Goal: Book appointment/travel/reservation

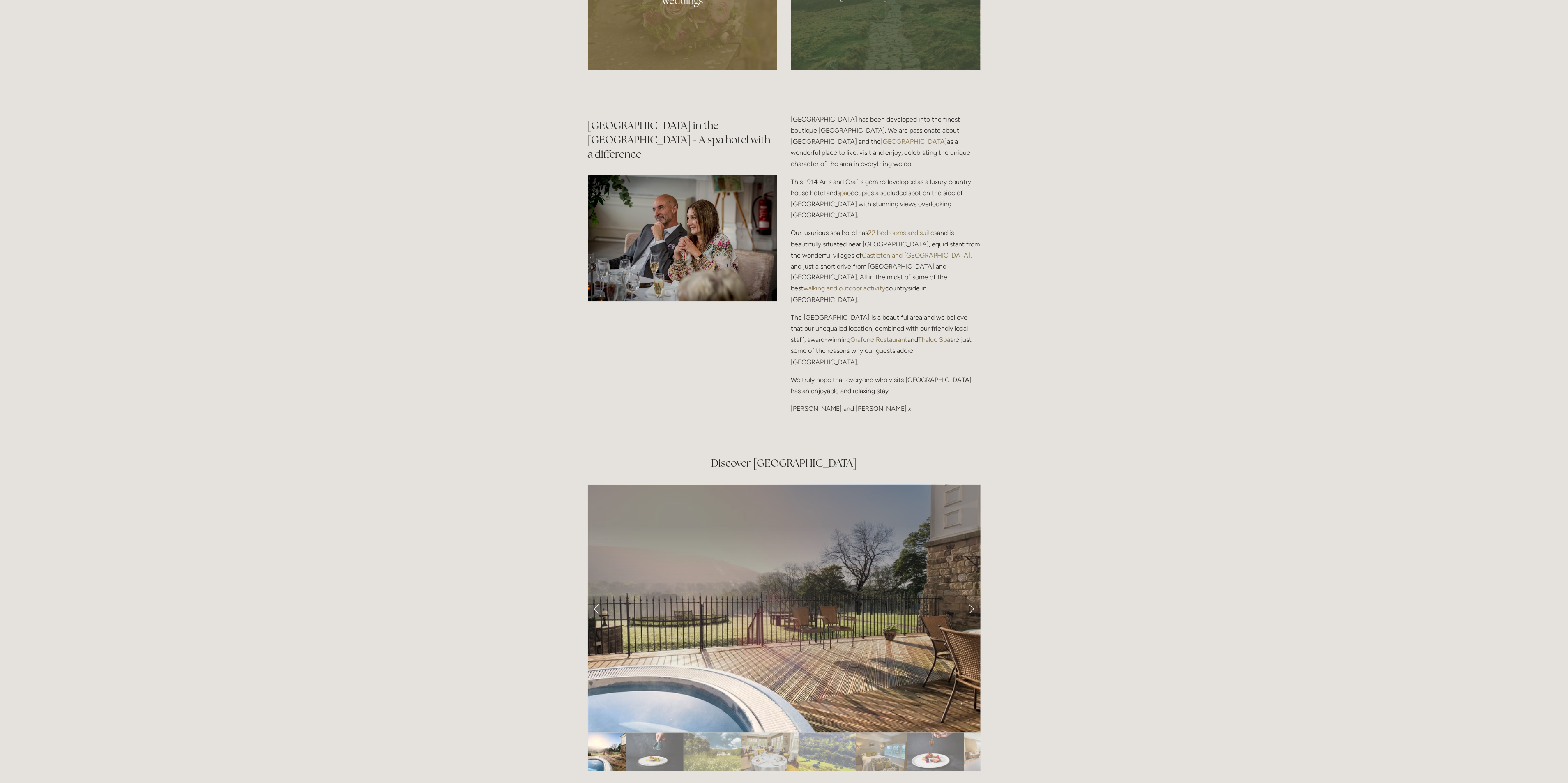
scroll to position [1356, 0]
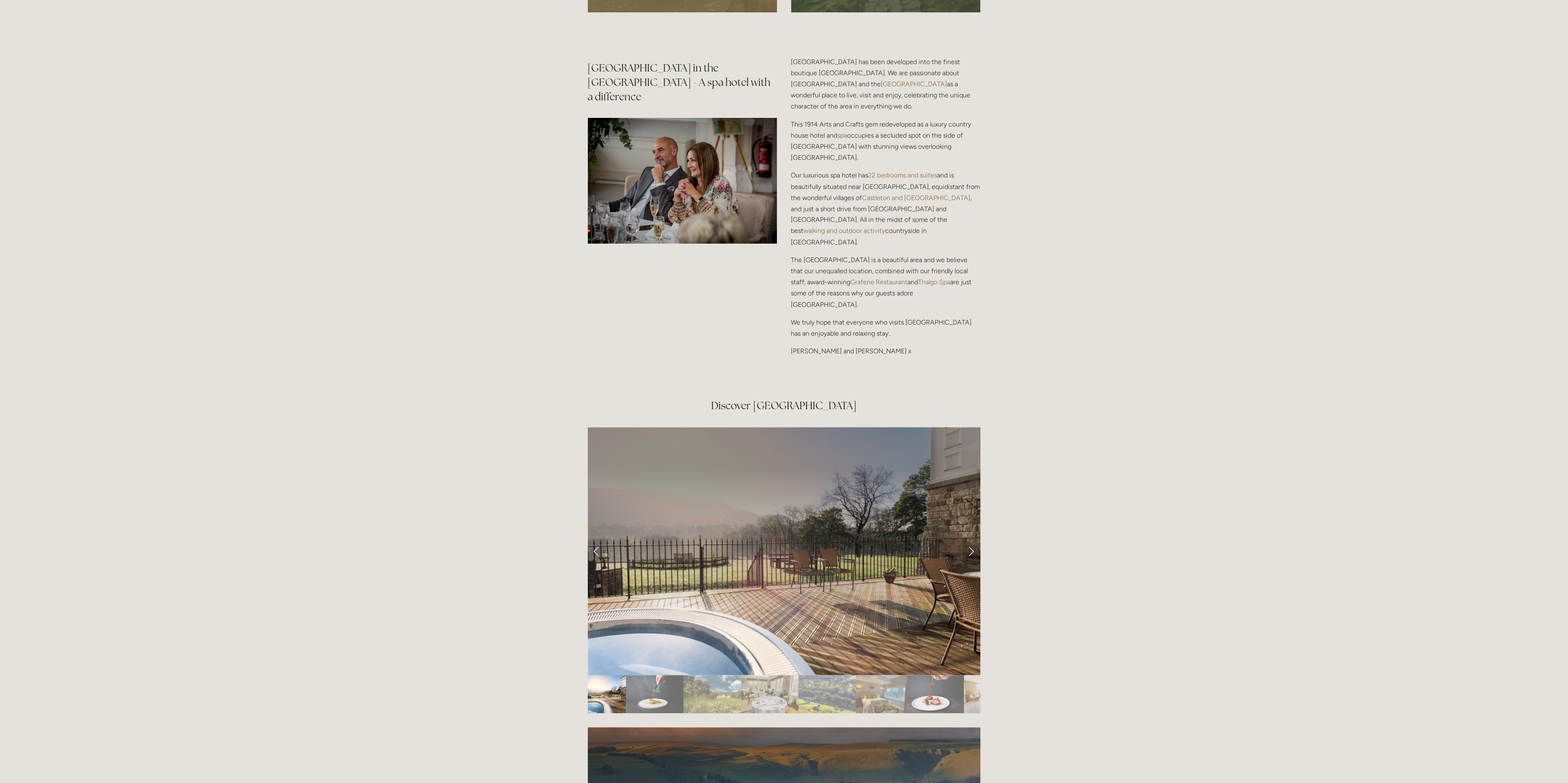
click at [971, 539] on link "Next Slide" at bounding box center [971, 551] width 18 height 24
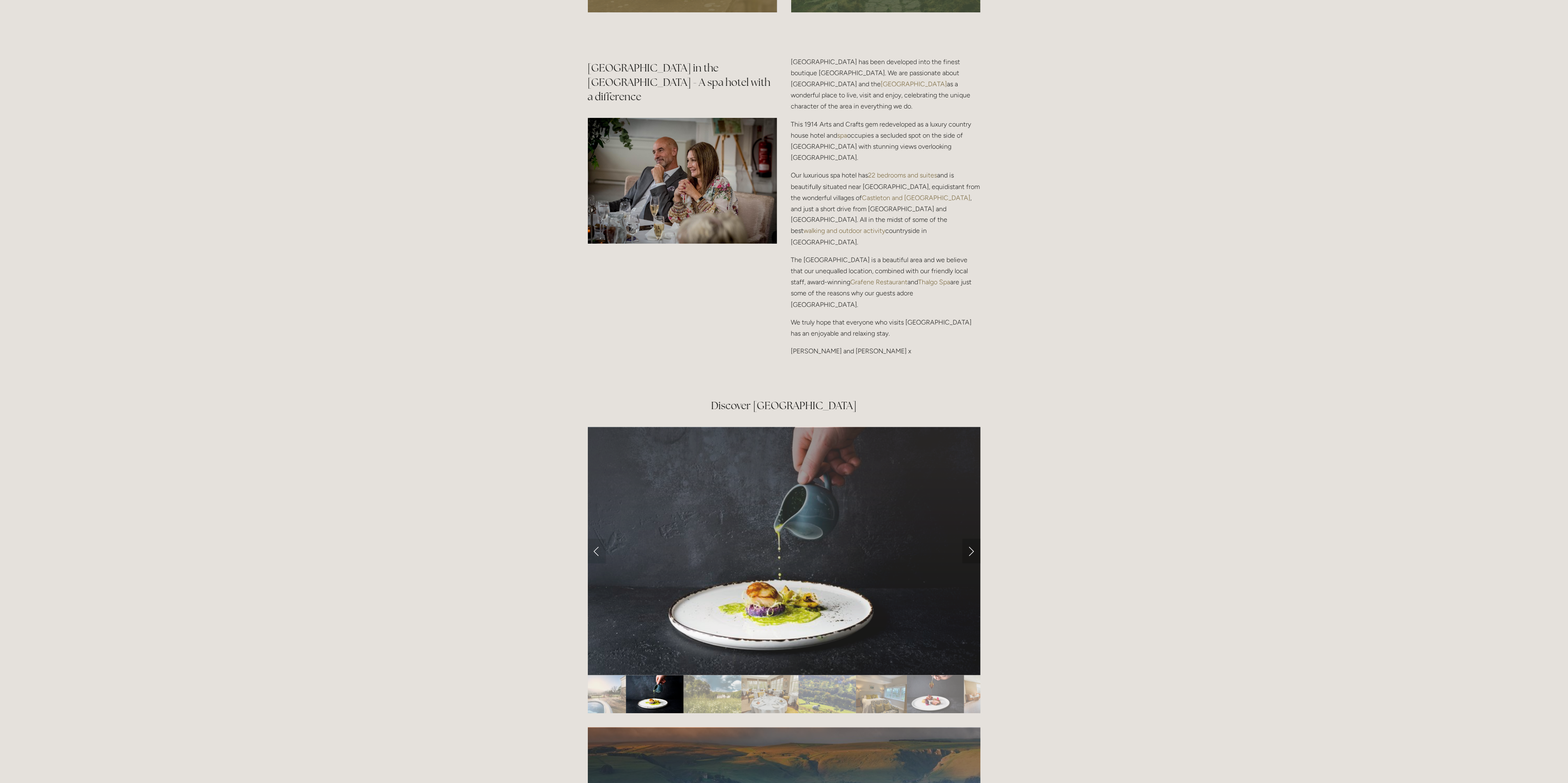
click at [971, 539] on link "Next Slide" at bounding box center [971, 551] width 18 height 24
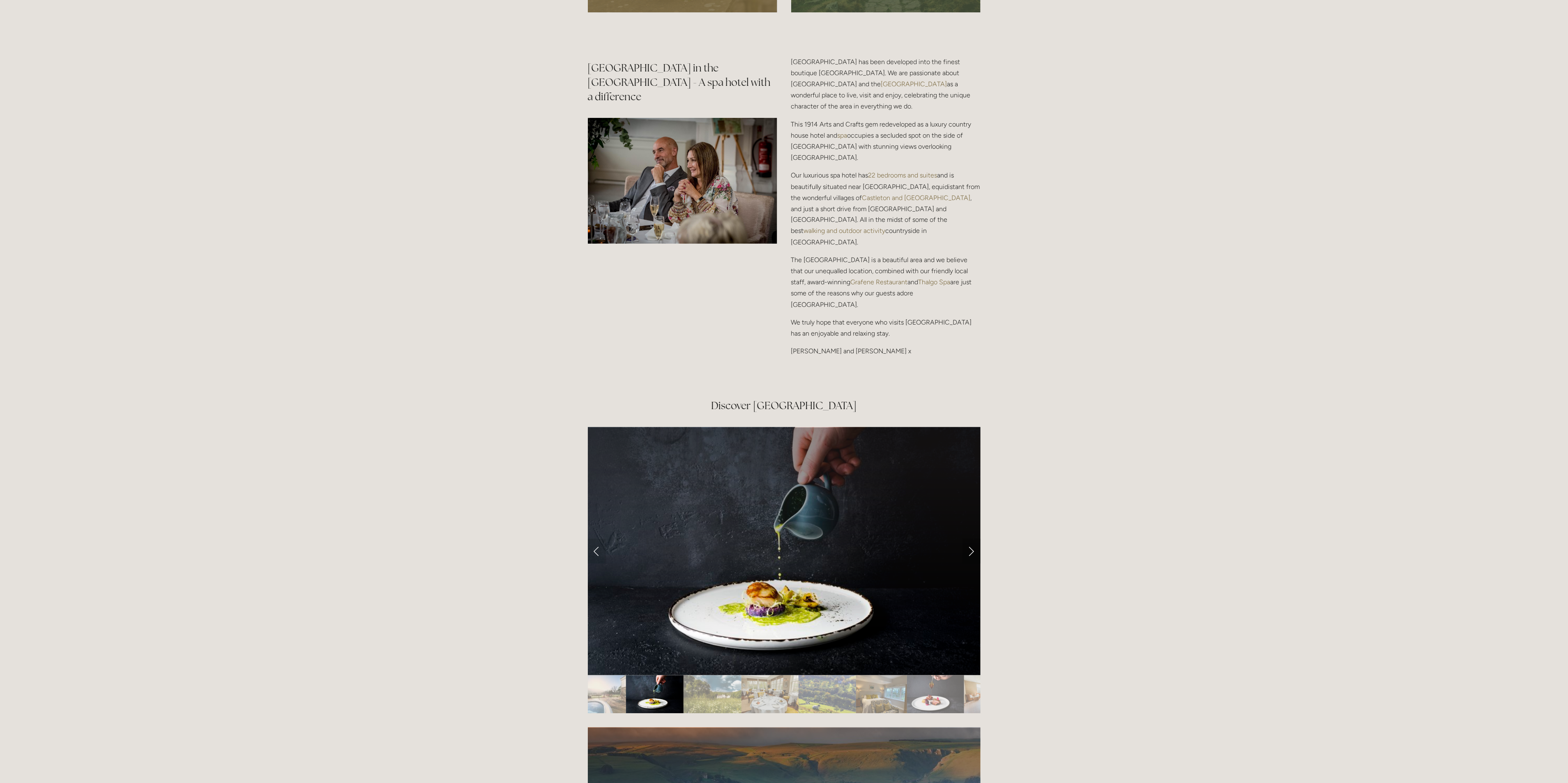
click at [971, 539] on link "Next Slide" at bounding box center [971, 551] width 18 height 24
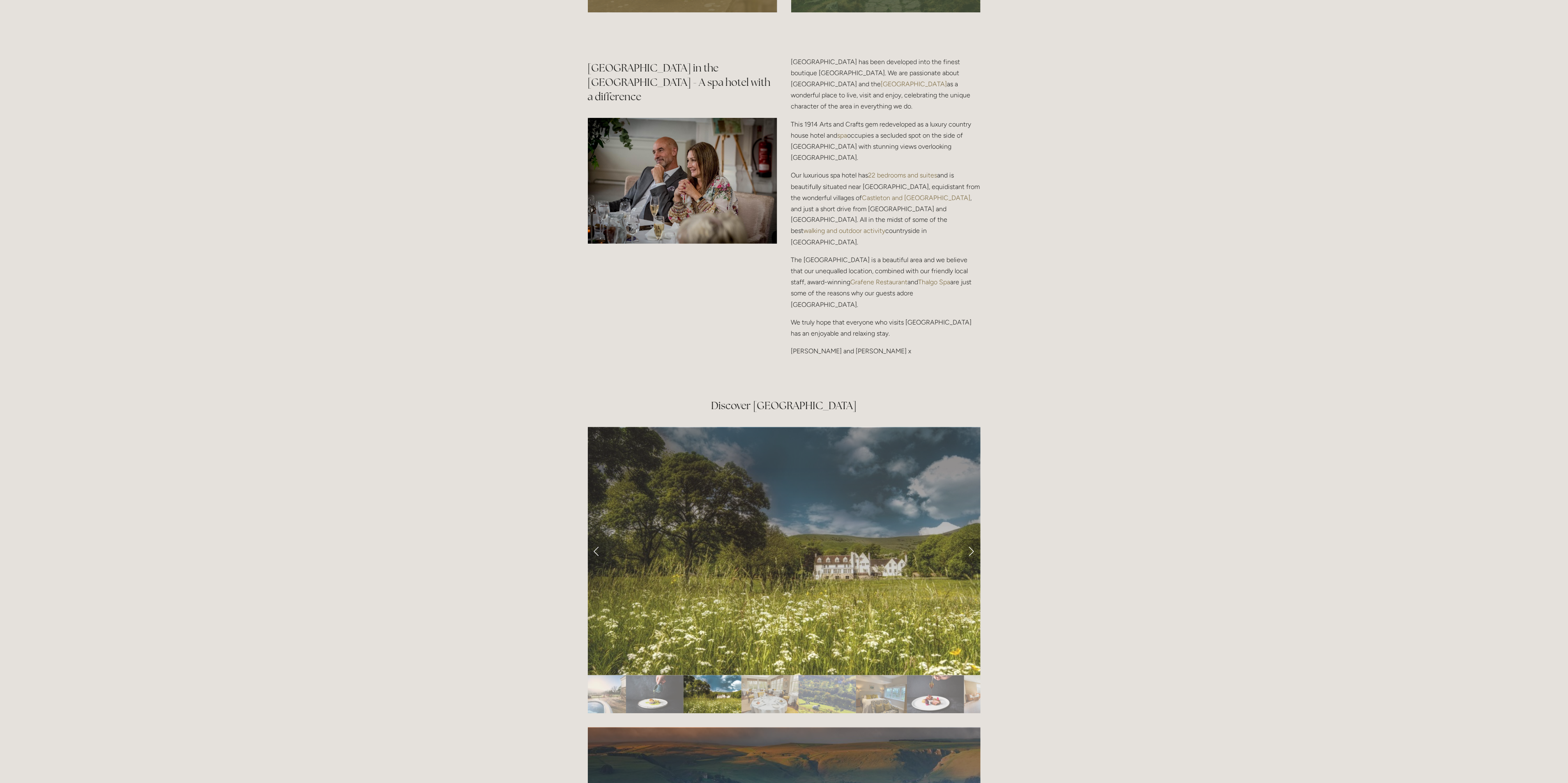
click at [971, 539] on link "Next Slide" at bounding box center [971, 551] width 18 height 24
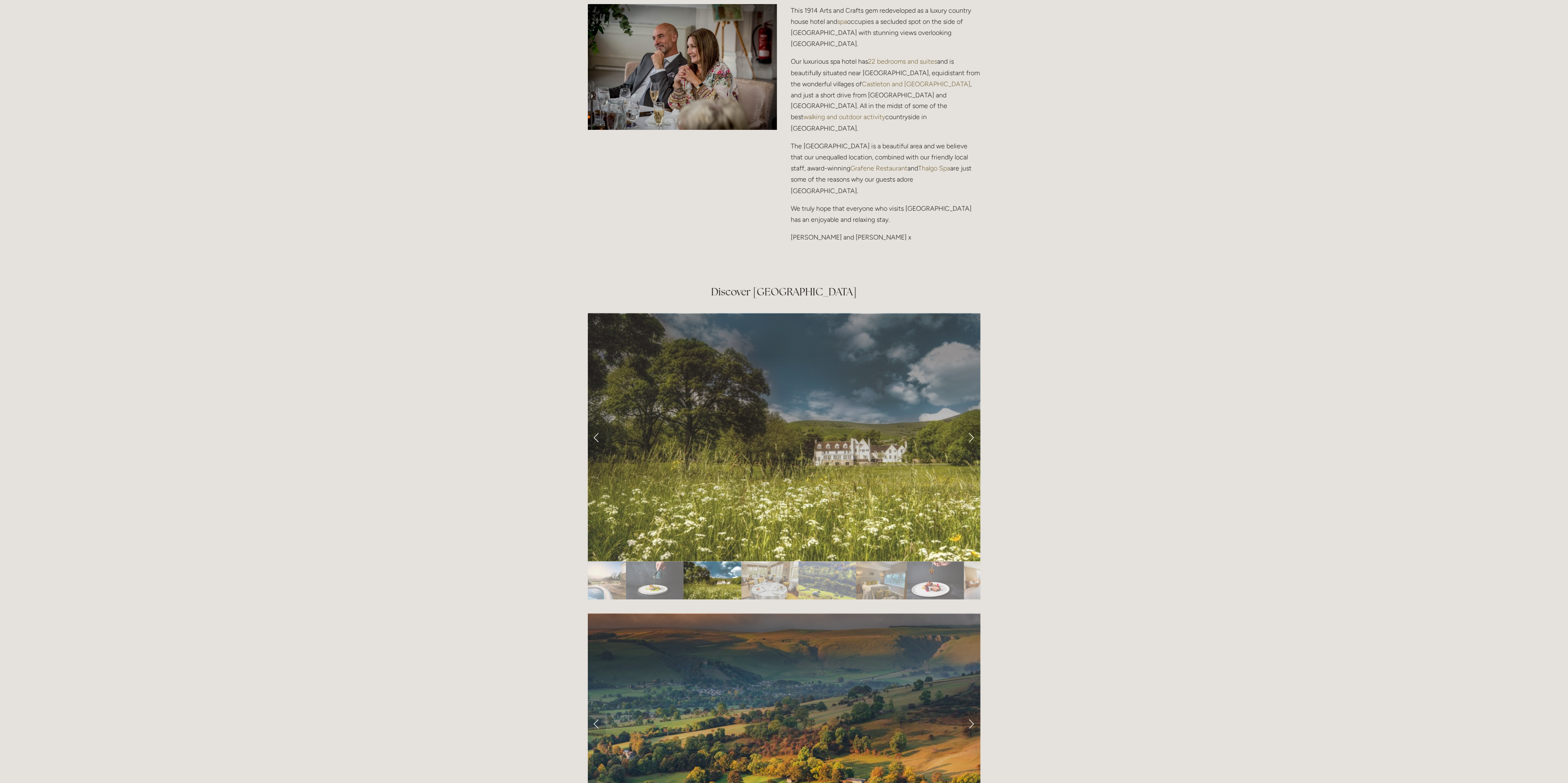
scroll to position [1787, 0]
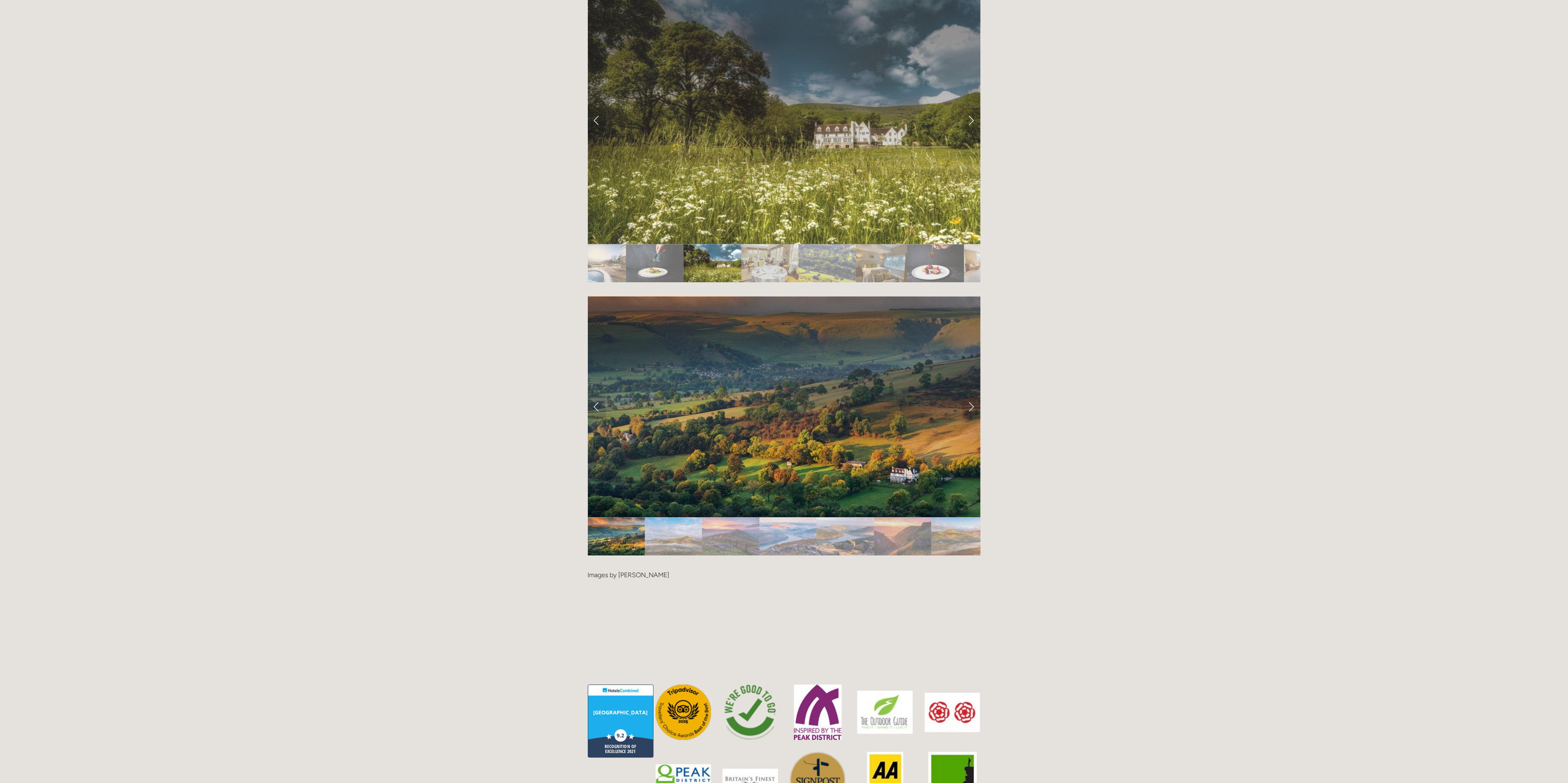
click at [955, 562] on div at bounding box center [784, 562] width 392 height 0
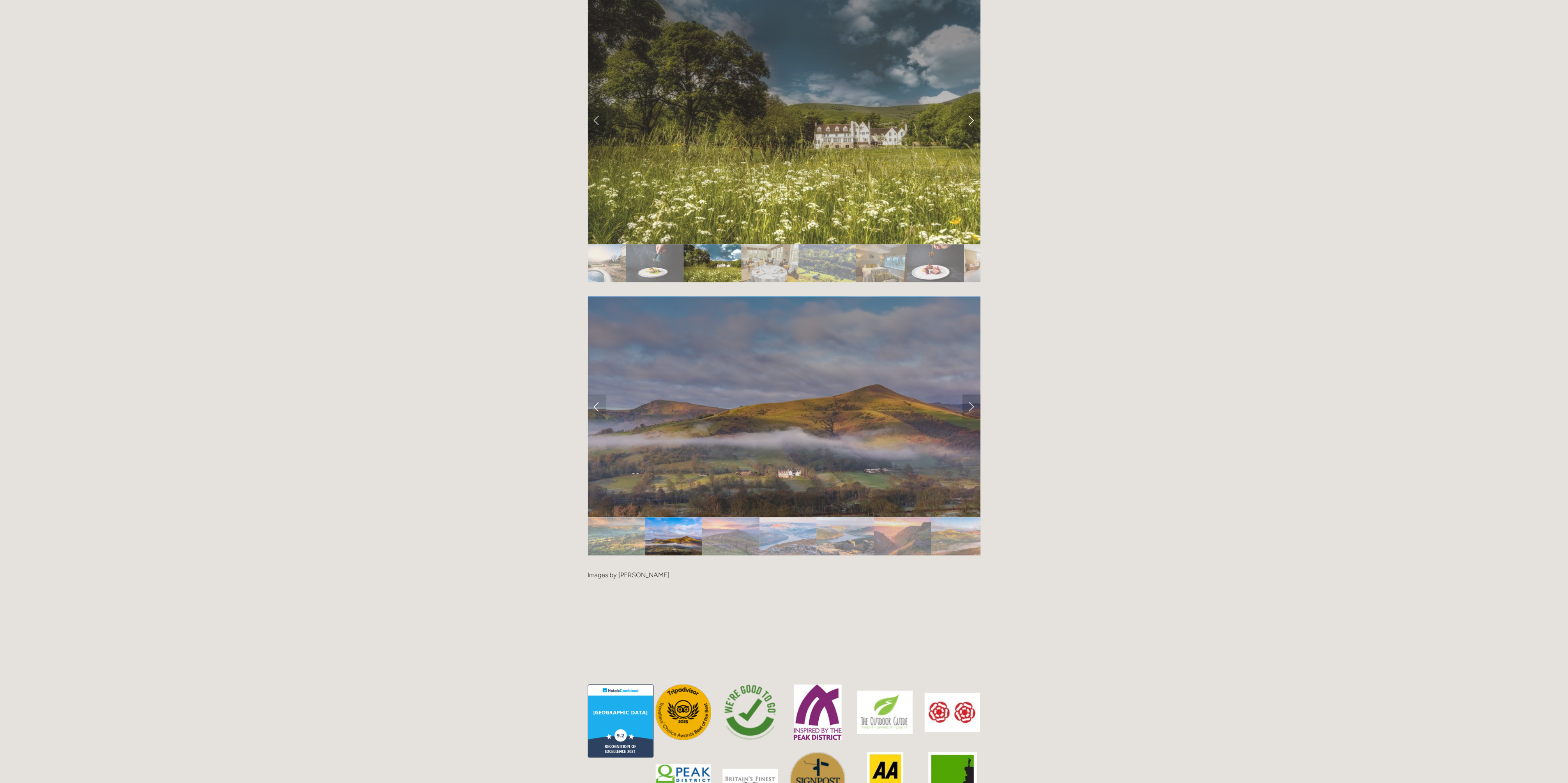
click at [965, 394] on link "Next Slide" at bounding box center [971, 406] width 18 height 24
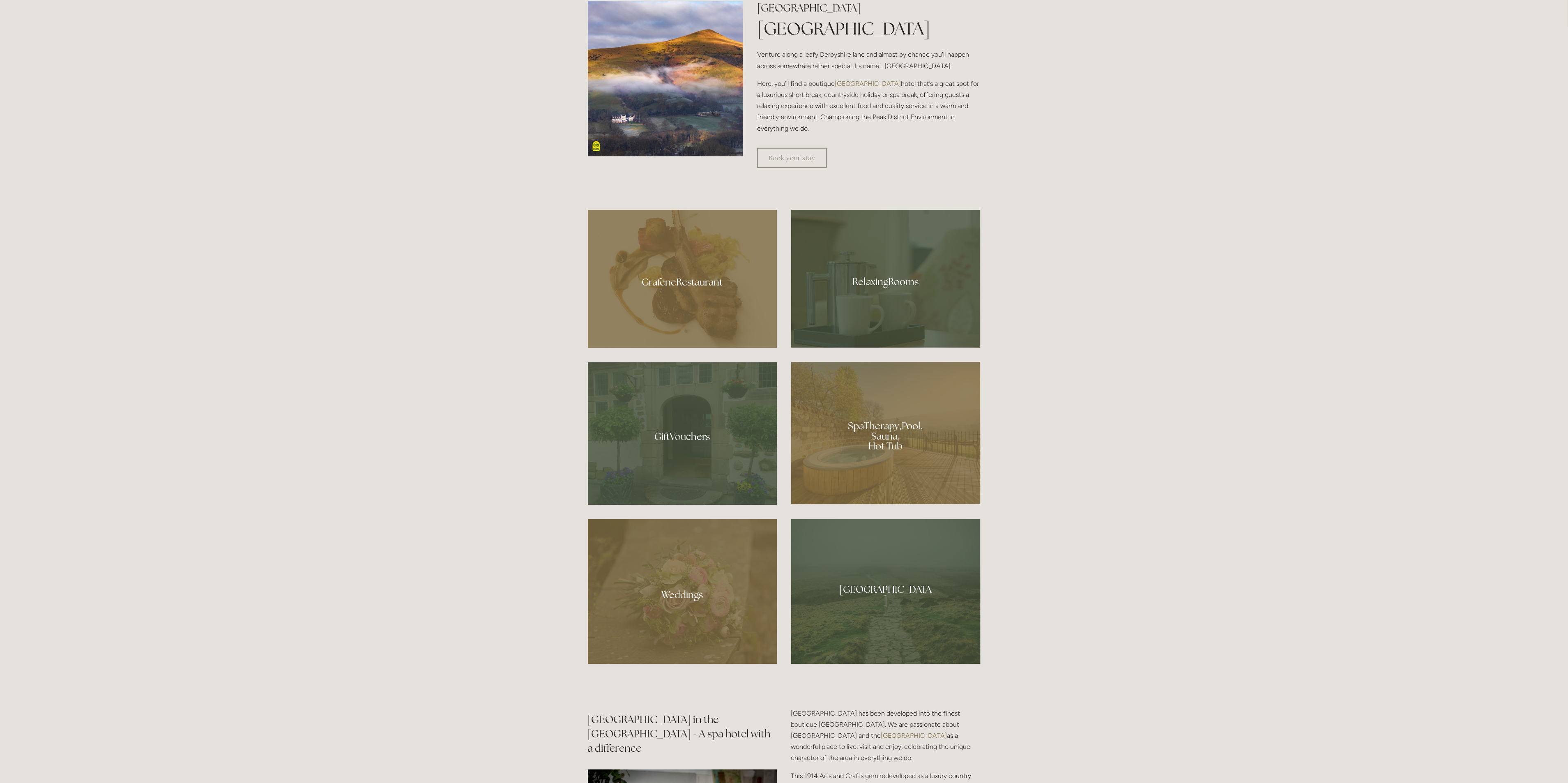
scroll to position [677, 0]
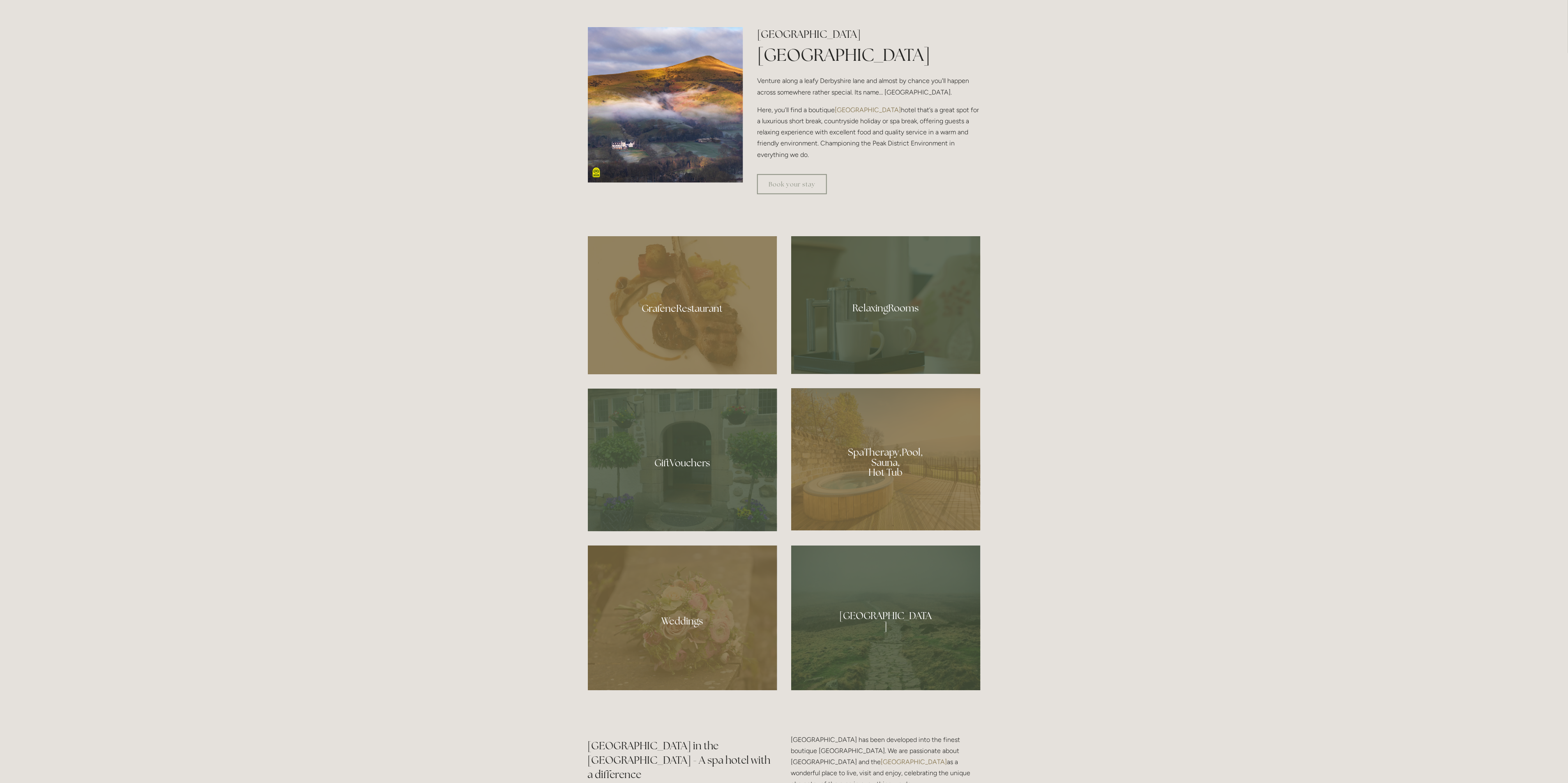
click at [685, 341] on div at bounding box center [682, 305] width 189 height 139
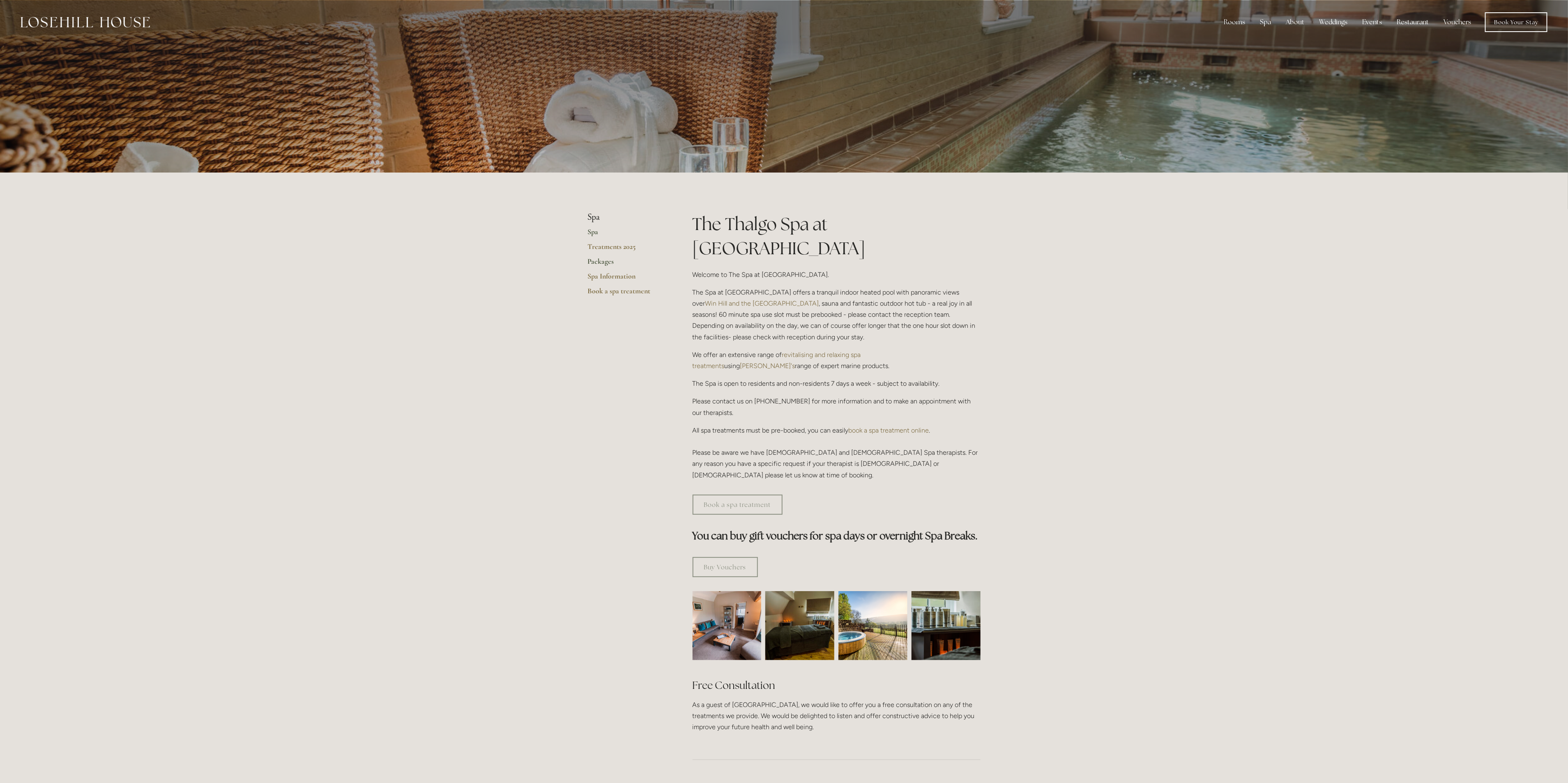
click at [613, 263] on link "Packages" at bounding box center [627, 263] width 78 height 15
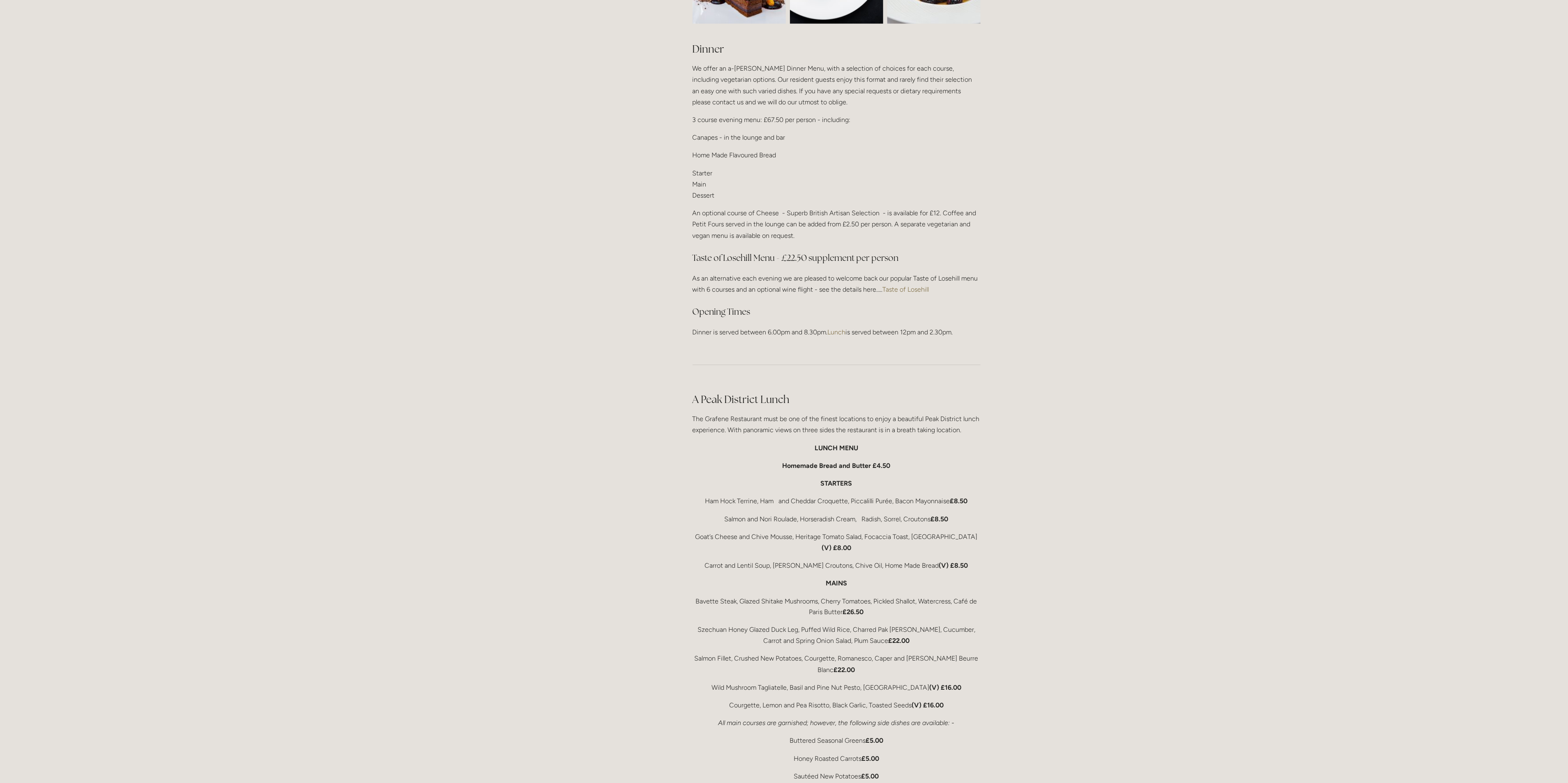
scroll to position [924, 0]
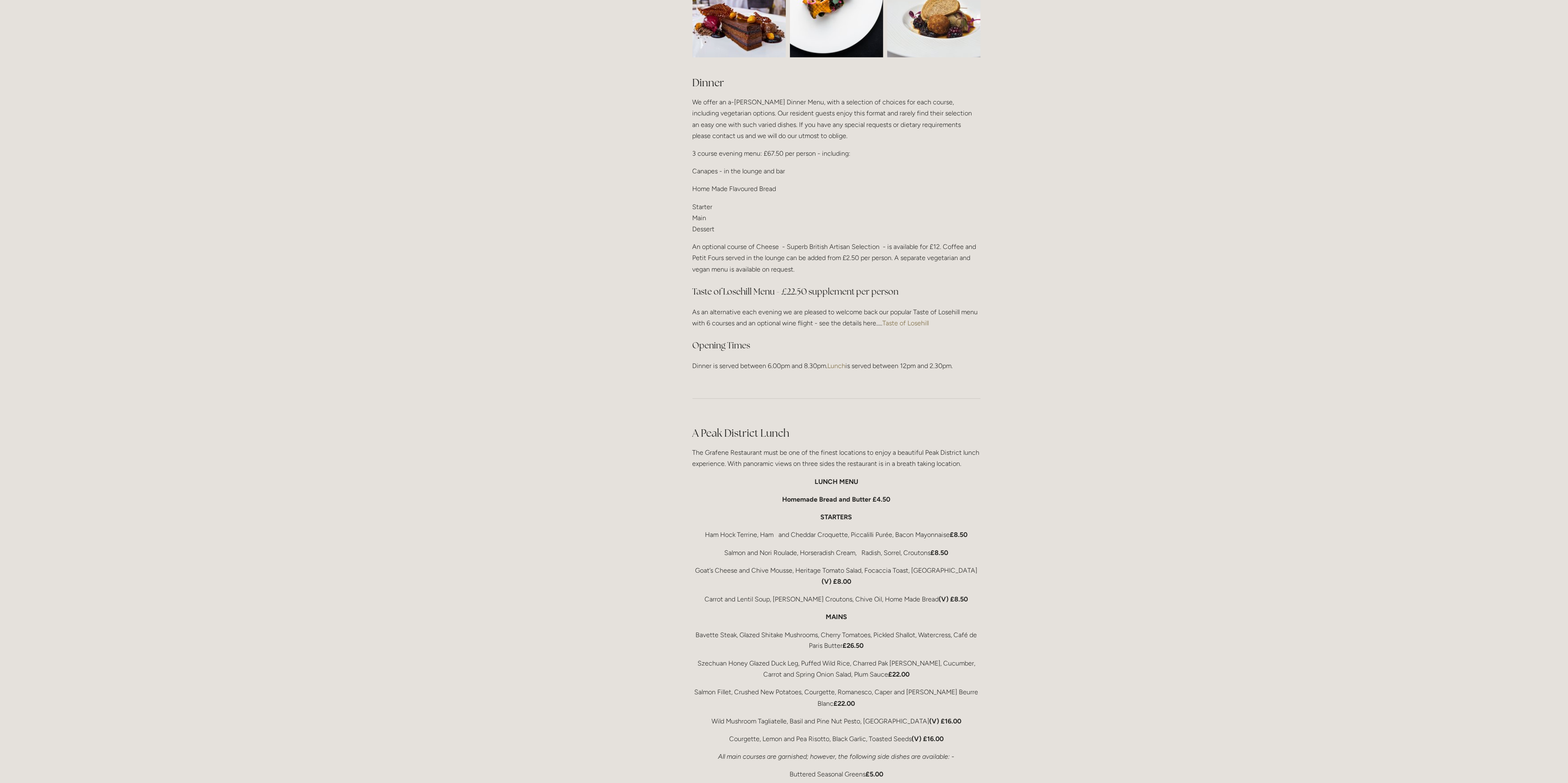
click at [842, 362] on link "Lunch" at bounding box center [836, 365] width 18 height 8
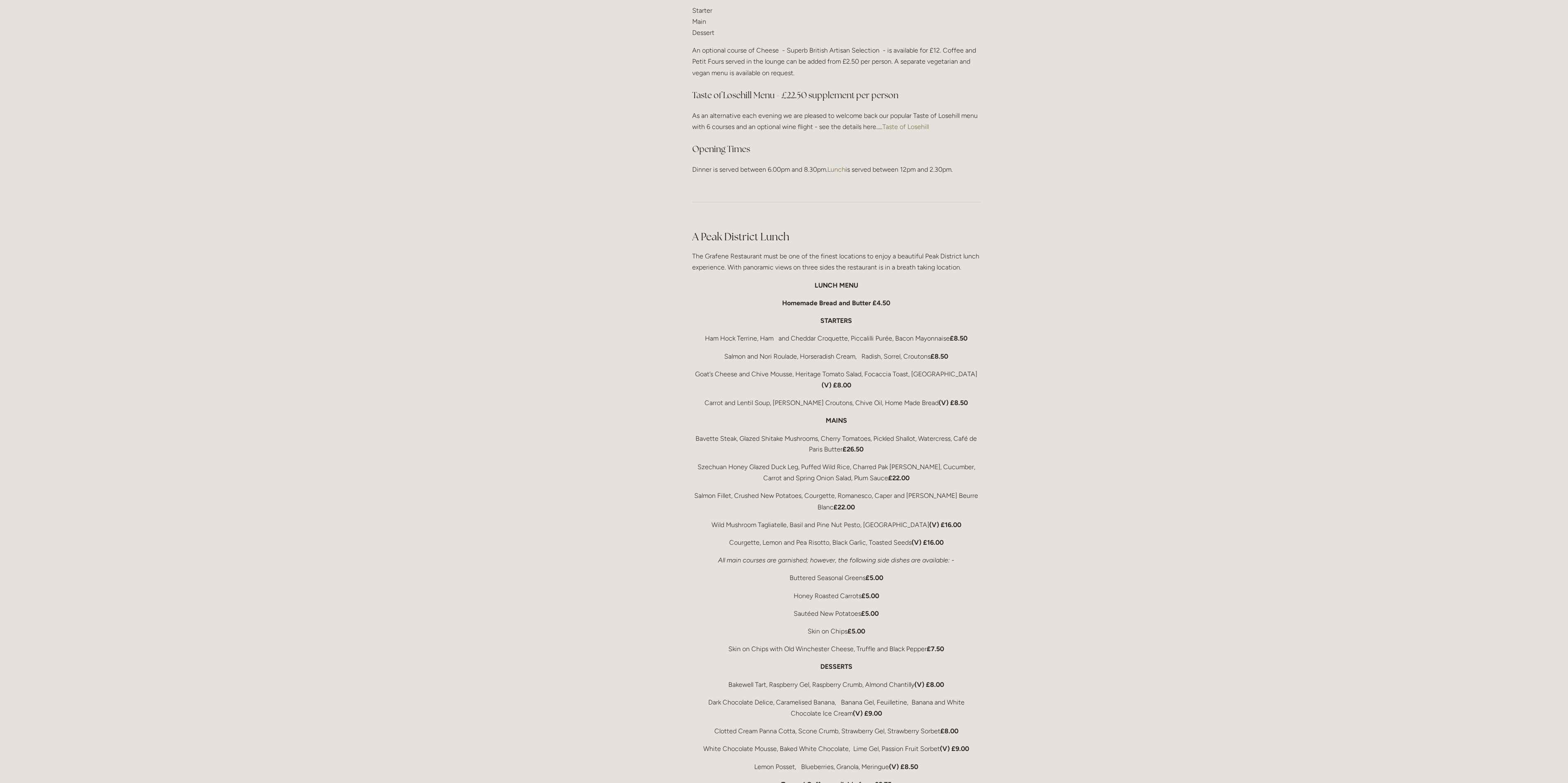
scroll to position [1171, 0]
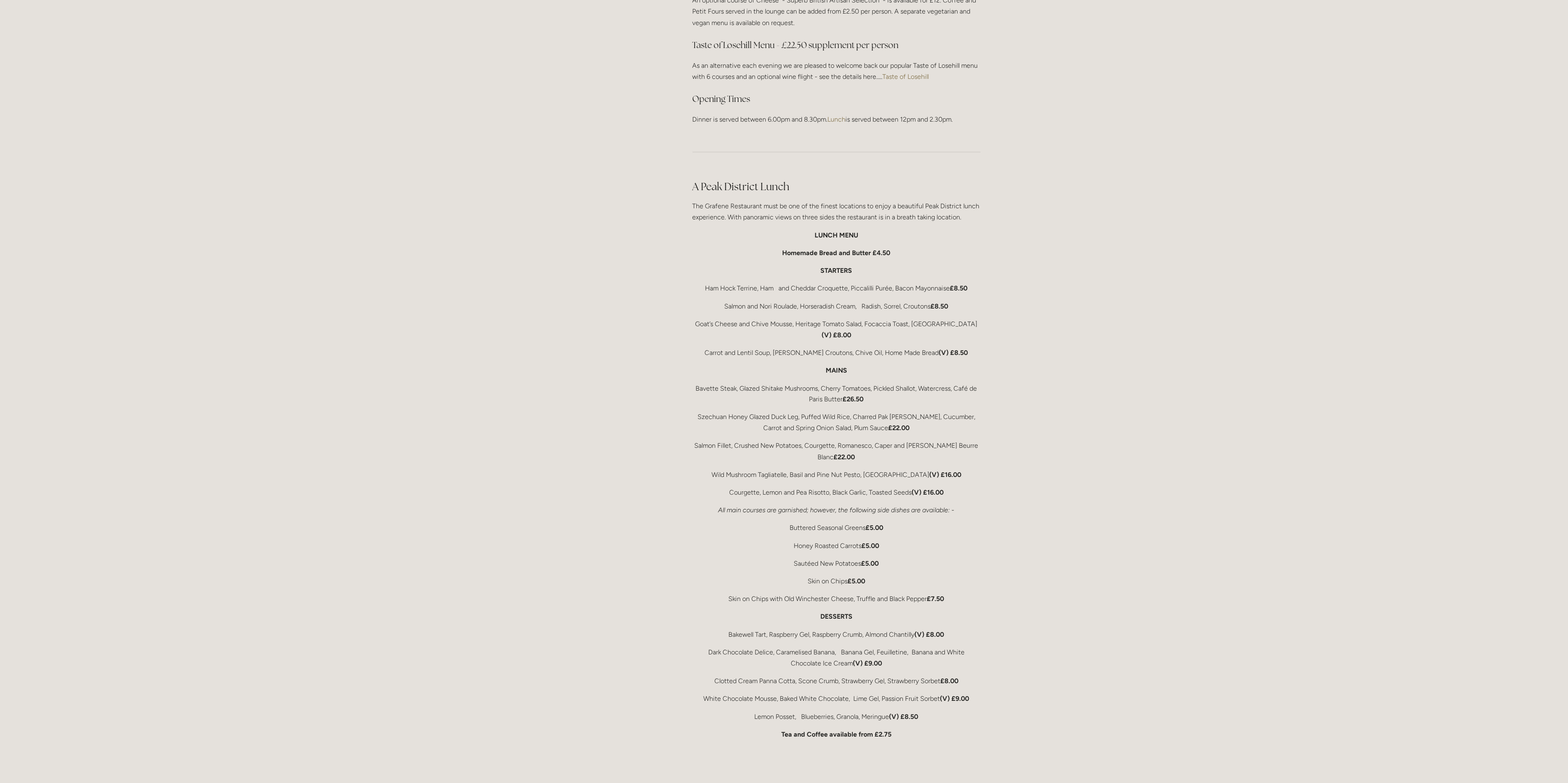
drag, startPoint x: 617, startPoint y: 421, endPoint x: 1008, endPoint y: 486, distance: 396.4
drag, startPoint x: 1008, startPoint y: 486, endPoint x: 1073, endPoint y: 408, distance: 101.5
click at [1073, 408] on div "Rooms Rooms Your Stay Book a stay Offers Spa" at bounding box center [784, 380] width 1568 height 3103
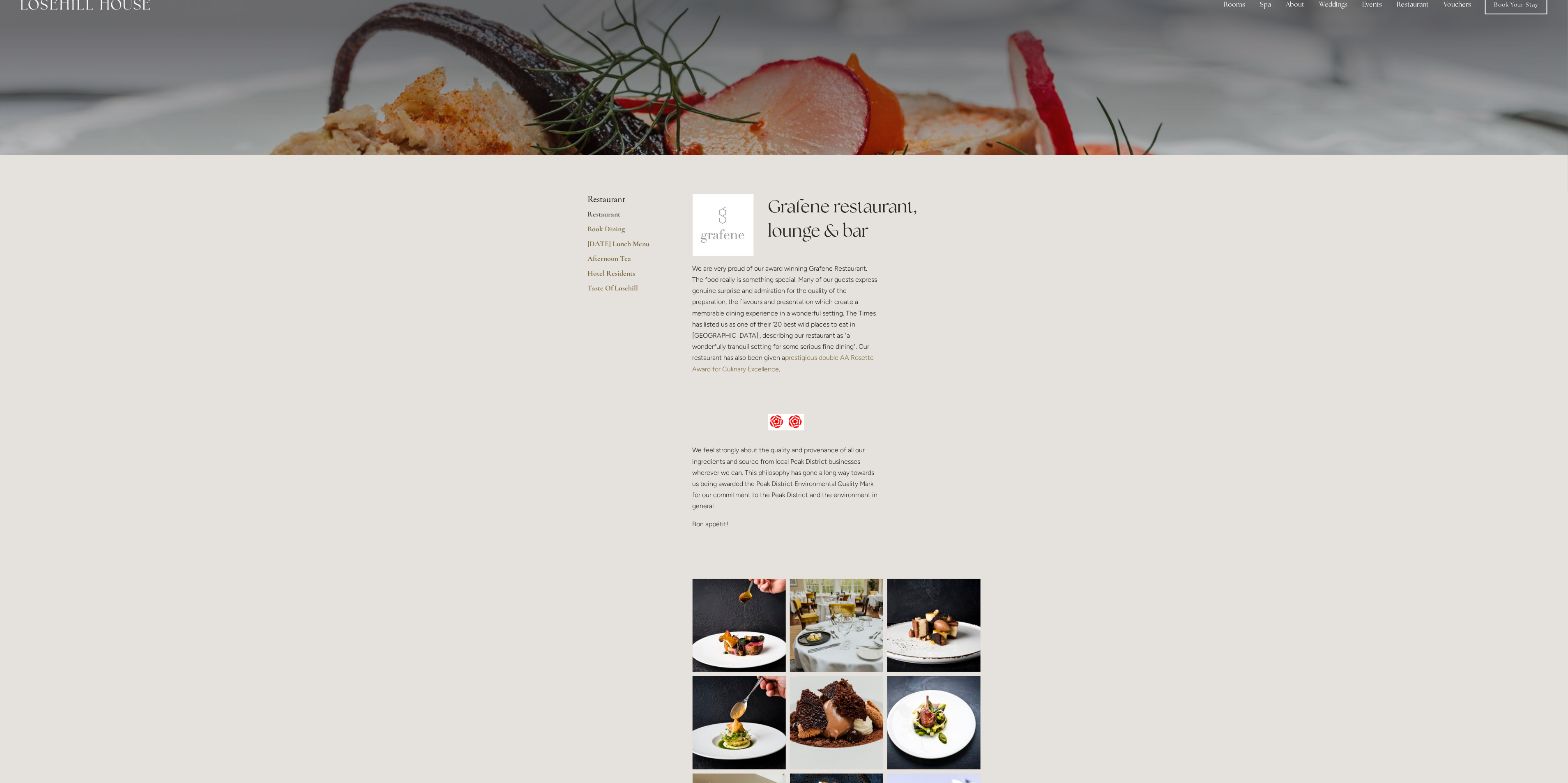
scroll to position [0, 0]
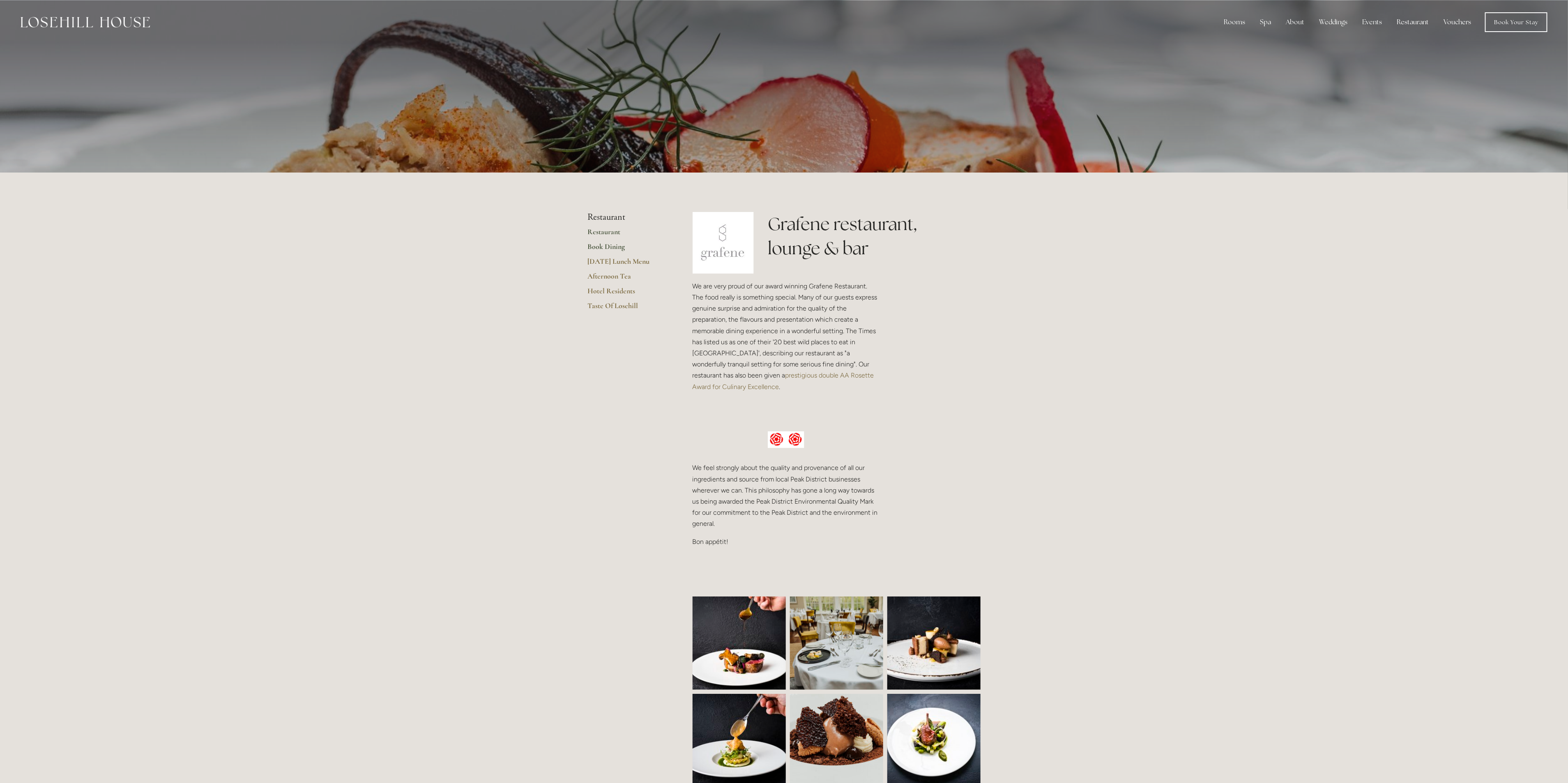
click at [597, 245] on link "Book Dining" at bounding box center [627, 249] width 78 height 15
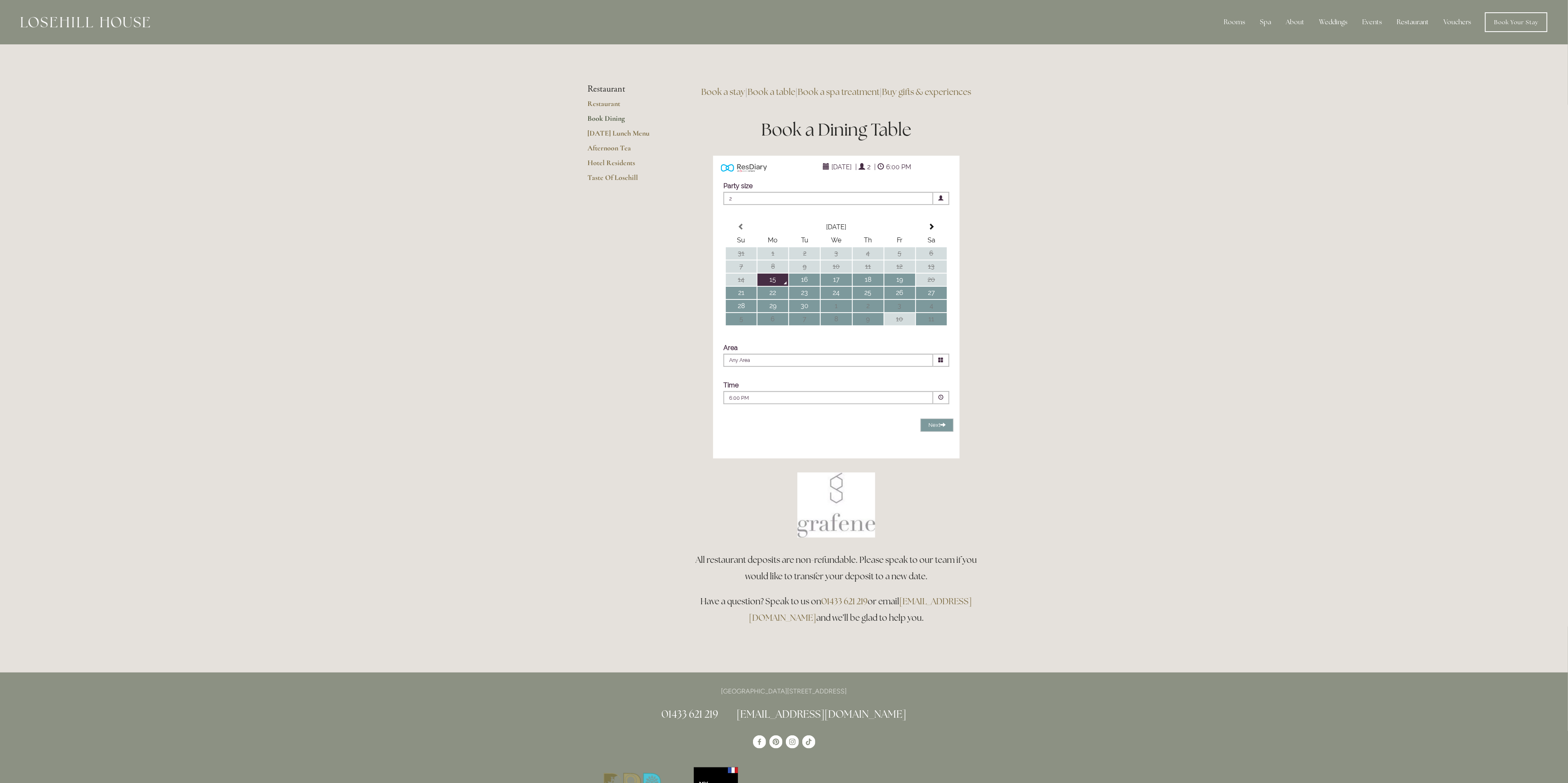
click at [929, 286] on td "20" at bounding box center [931, 280] width 31 height 12
click at [740, 299] on td "21" at bounding box center [740, 293] width 31 height 12
click at [815, 367] on input "Any Area" at bounding box center [828, 360] width 210 height 13
click at [816, 388] on li "Restaurant" at bounding box center [833, 383] width 219 height 10
type input "Restaurant"
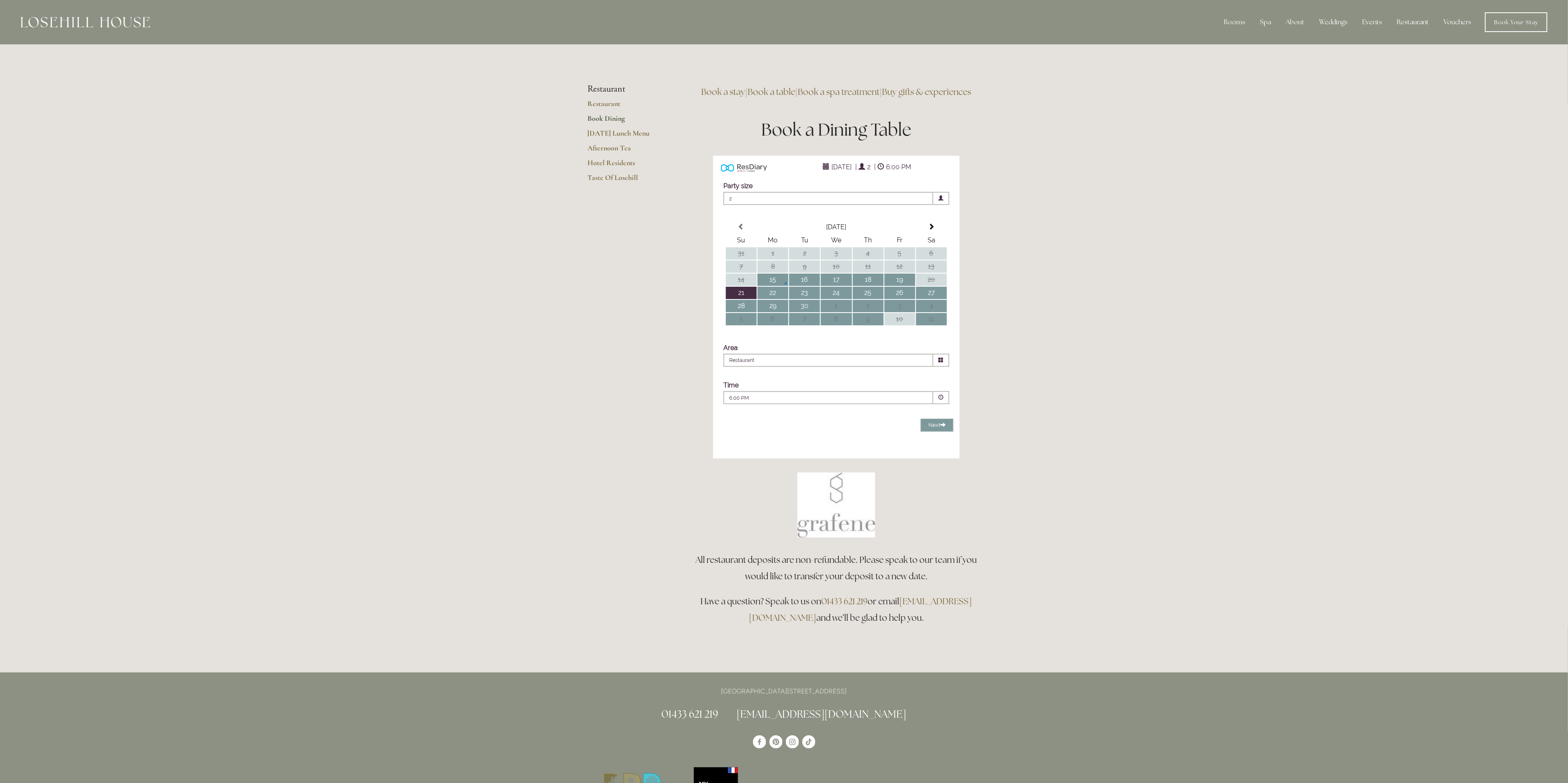
click at [818, 405] on div "6:00 PM Combined Shape Join Standby List" at bounding box center [828, 399] width 199 height 11
click at [799, 465] on p "12:30 PM" at bounding box center [837, 460] width 194 height 8
click at [944, 286] on td "20" at bounding box center [931, 280] width 31 height 12
click at [942, 286] on td "20" at bounding box center [931, 280] width 31 height 12
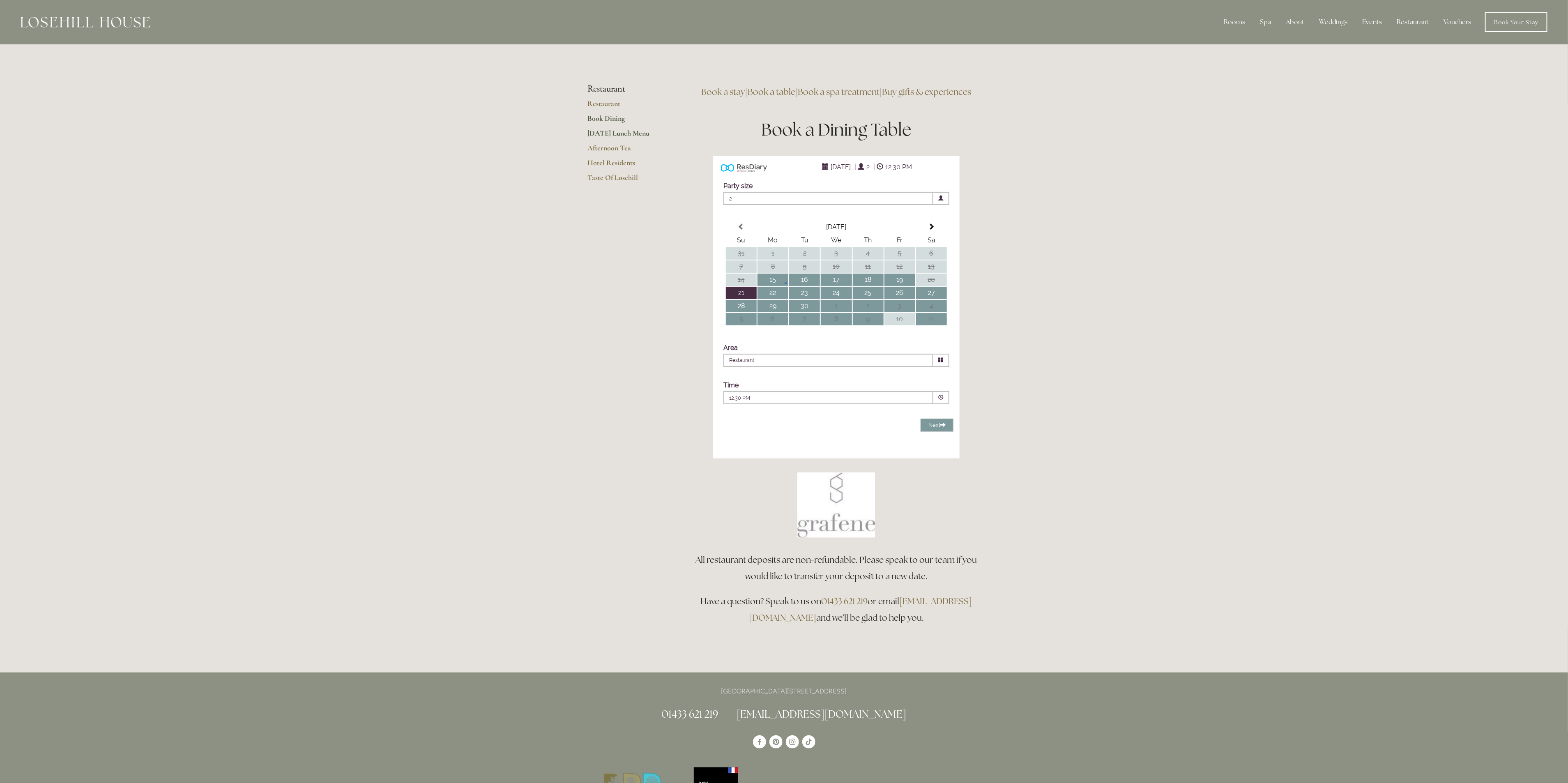
click at [637, 135] on link "[DATE] Lunch Menu" at bounding box center [627, 135] width 78 height 15
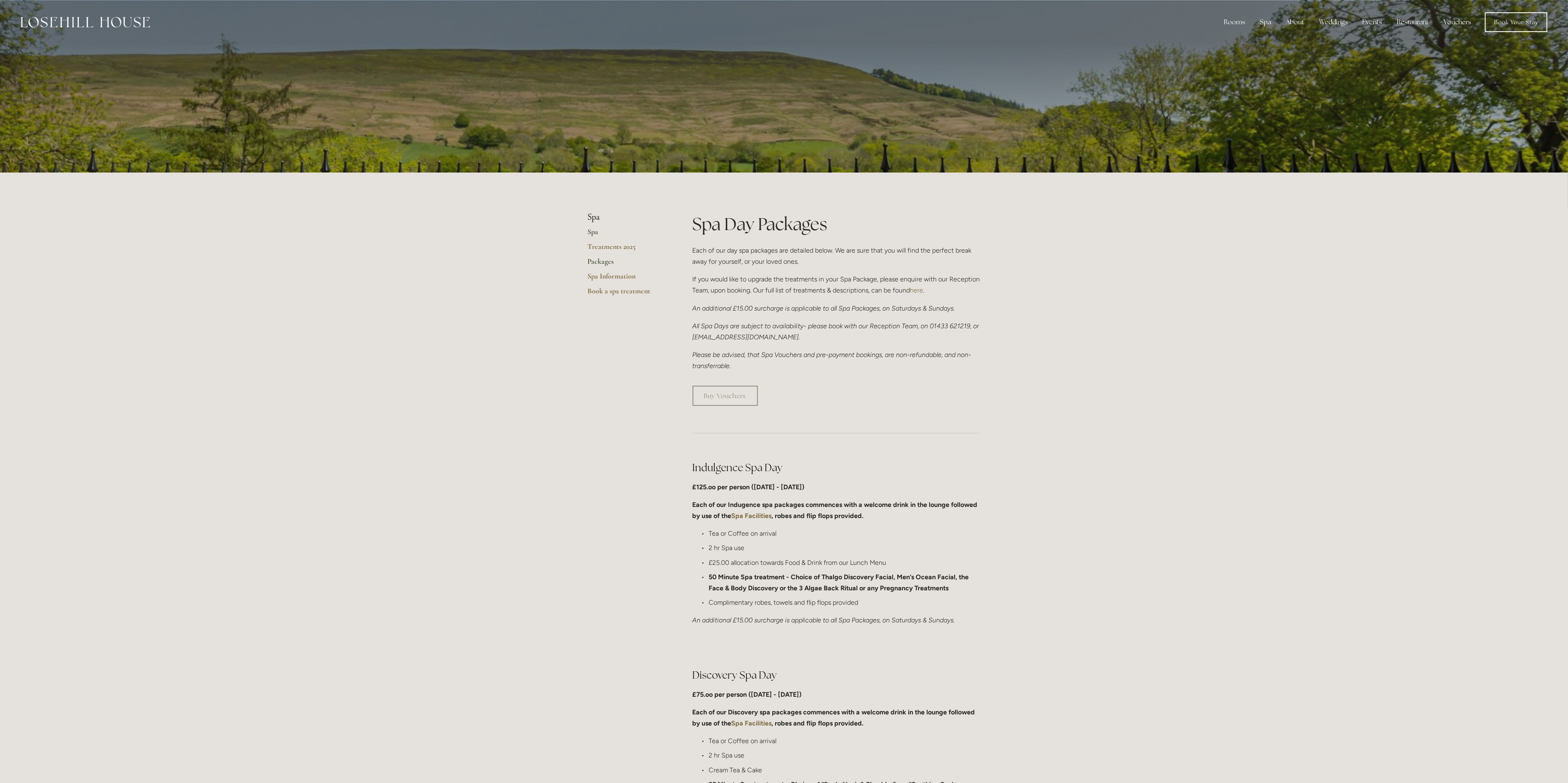
click at [593, 231] on link "Spa" at bounding box center [627, 235] width 78 height 15
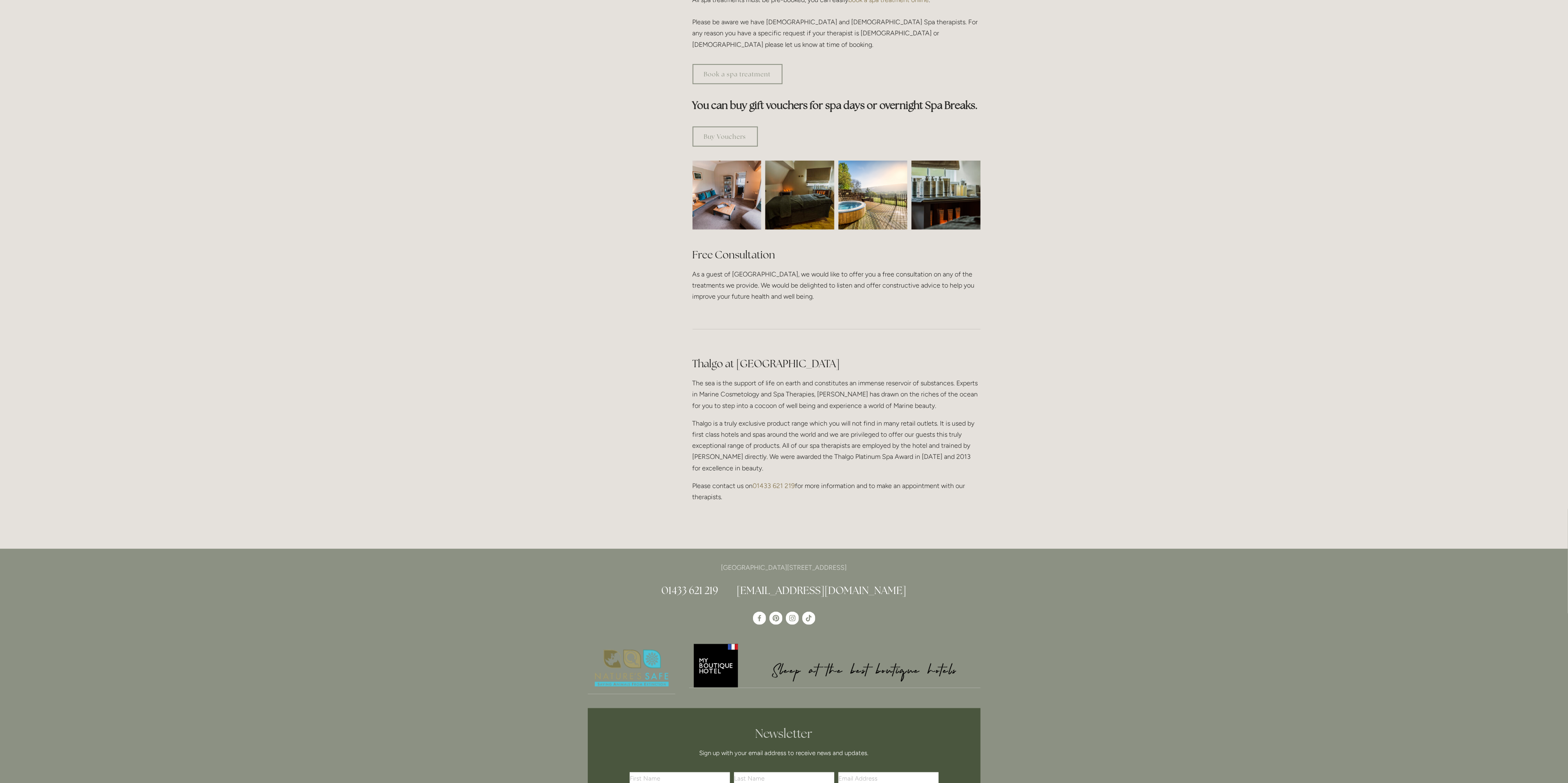
scroll to position [652, 0]
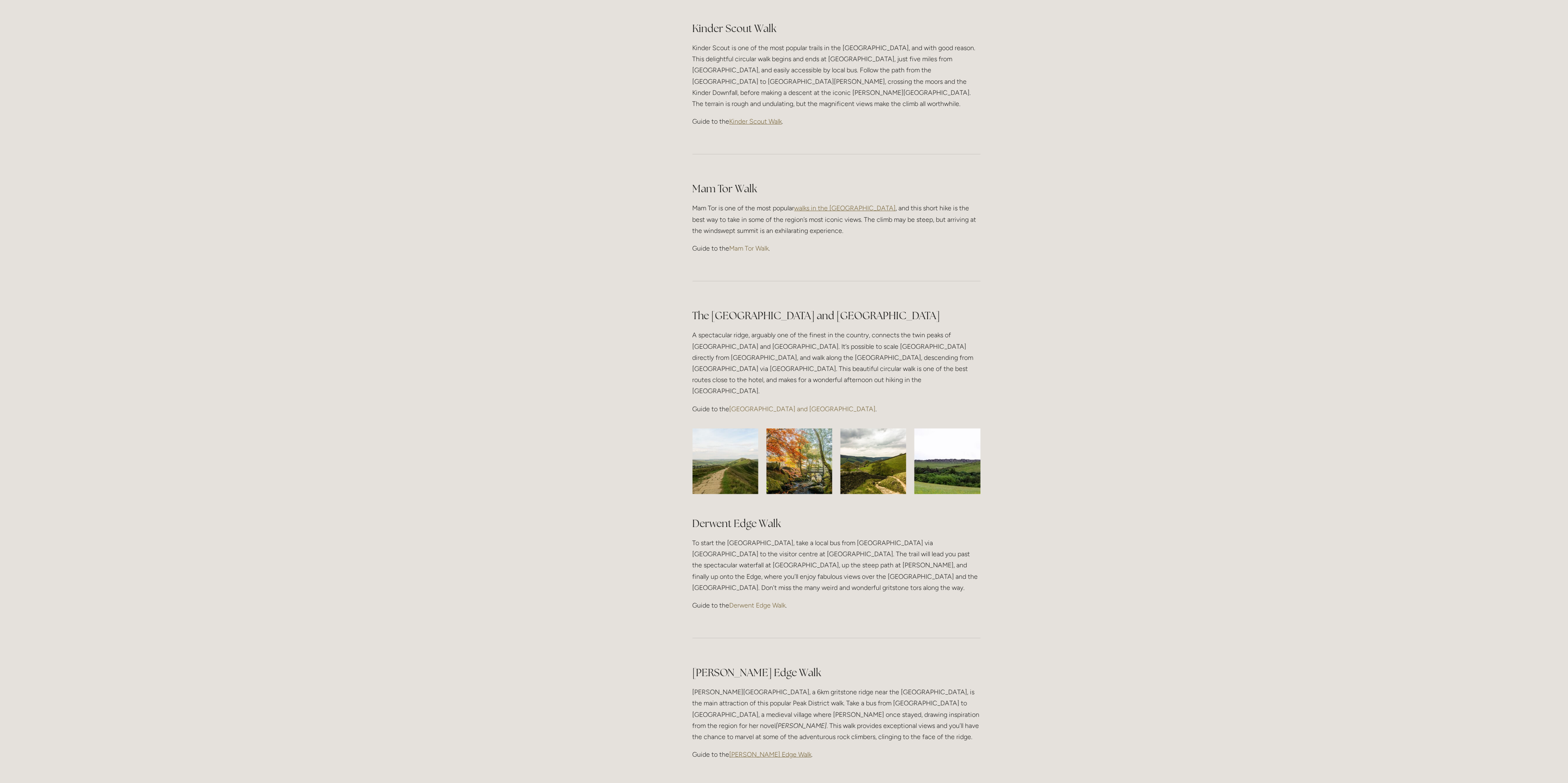
scroll to position [370, 0]
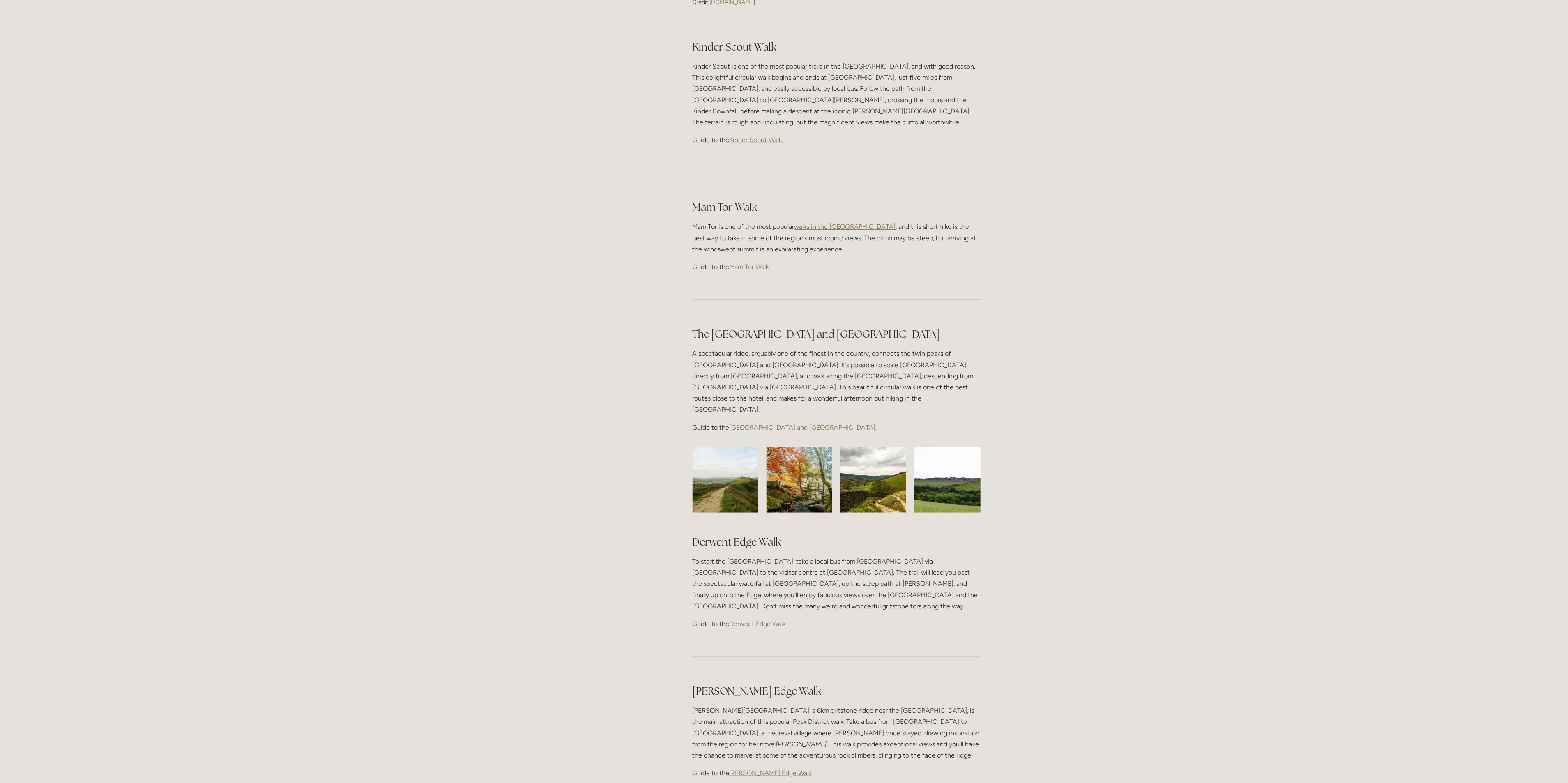
click at [774, 424] on link "[GEOGRAPHIC_DATA] and [GEOGRAPHIC_DATA]" at bounding box center [803, 427] width 147 height 8
